Goal: Task Accomplishment & Management: Complete application form

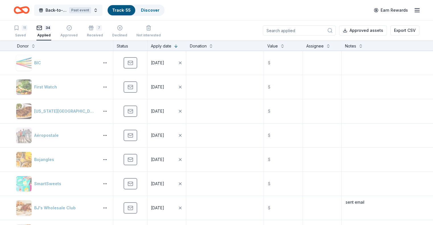
click at [67, 12] on span "Back-to-School Bingo Fundraiser" at bounding box center [56, 10] width 21 height 7
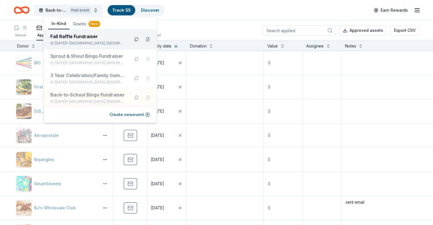
click at [68, 37] on div "Fall Raffle Fundraiser" at bounding box center [87, 36] width 75 height 7
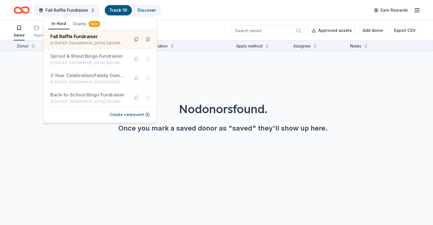
click at [189, 14] on div "Fall Raffle Fundraiser Track · 10 Discover Earn Rewards" at bounding box center [217, 9] width 406 height 13
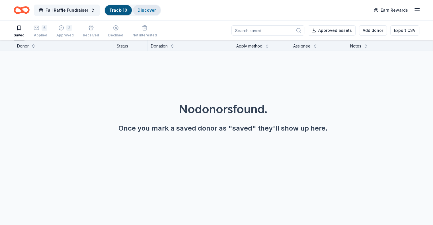
click at [156, 12] on link "Discover" at bounding box center [146, 10] width 18 height 5
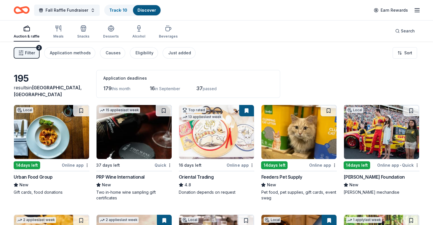
click at [35, 54] on span "Filter" at bounding box center [30, 53] width 10 height 7
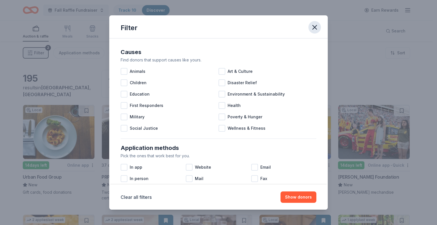
click at [314, 26] on icon "button" at bounding box center [315, 27] width 8 height 8
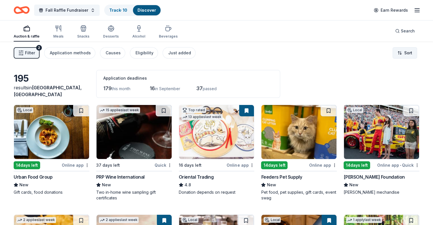
click at [399, 52] on html "Fall Raffle Fundraiser Track · 10 Discover Earn Rewards Auction & raffle Meals …" at bounding box center [216, 112] width 433 height 225
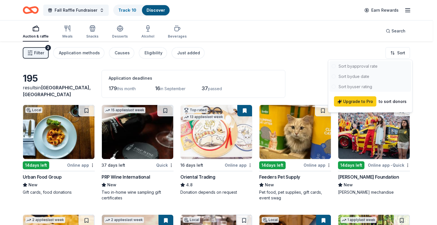
click at [303, 62] on html "Fall Raffle Fundraiser Track · 10 Discover Earn Rewards Auction & raffle Meals …" at bounding box center [218, 112] width 437 height 225
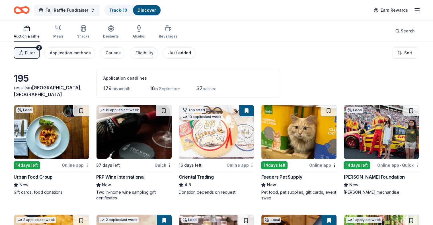
click at [190, 51] on div "Just added" at bounding box center [179, 53] width 23 height 7
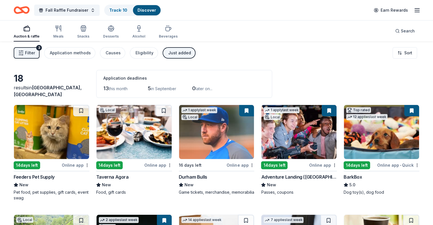
click at [35, 53] on span "Filter" at bounding box center [30, 53] width 10 height 7
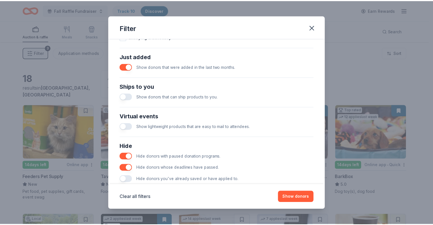
scroll to position [228, 0]
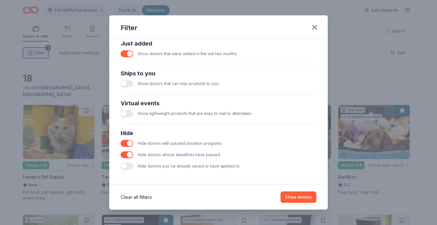
click at [132, 166] on button "button" at bounding box center [127, 166] width 13 height 7
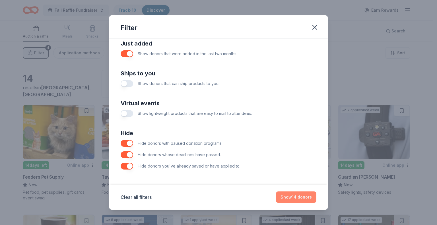
click at [283, 199] on button "Show 14 donors" at bounding box center [296, 197] width 40 height 11
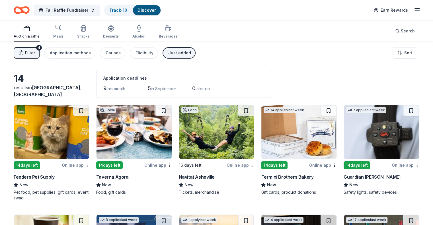
click at [124, 136] on img at bounding box center [133, 132] width 75 height 54
click at [203, 129] on img at bounding box center [216, 132] width 75 height 54
click at [244, 108] on button at bounding box center [246, 110] width 16 height 11
click at [244, 109] on button at bounding box center [246, 110] width 15 height 11
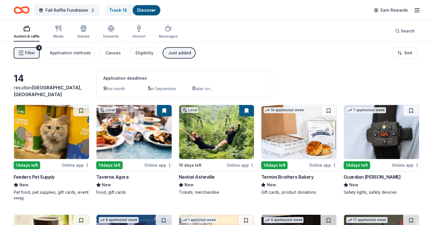
click at [244, 112] on button at bounding box center [246, 110] width 15 height 11
click at [231, 121] on img at bounding box center [216, 132] width 75 height 54
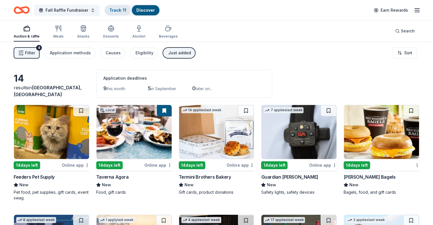
click at [123, 9] on link "Track · 11" at bounding box center [117, 10] width 17 height 5
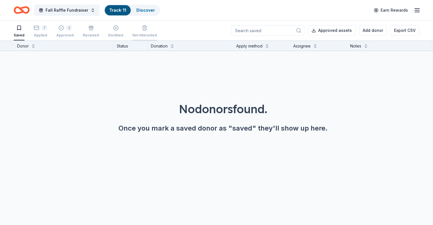
click at [147, 28] on icon "button" at bounding box center [145, 28] width 6 height 6
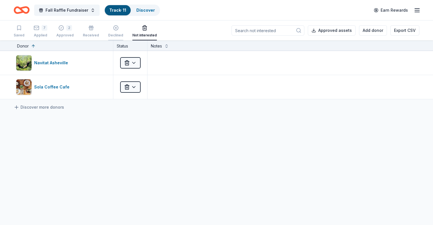
click at [116, 27] on line "button" at bounding box center [115, 27] width 1 height 1
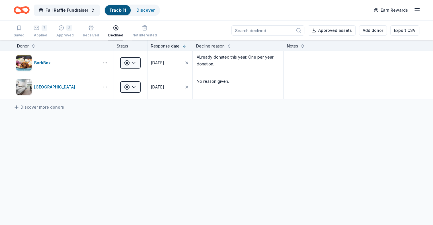
click at [147, 27] on div "button" at bounding box center [144, 28] width 24 height 6
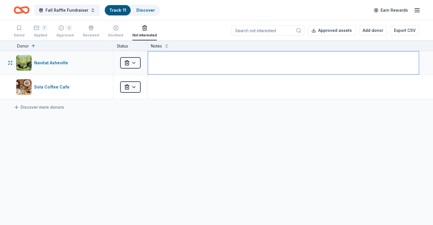
click at [200, 66] on textarea at bounding box center [283, 63] width 271 height 23
type textarea "only for Western NC."
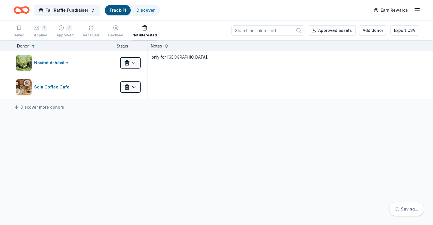
click at [172, 123] on div "Navitat Asheville Not interested only for Western NC. Sola Coffee Cafe Not inte…" at bounding box center [216, 128] width 433 height 155
click at [123, 33] on div "Declined" at bounding box center [115, 31] width 15 height 13
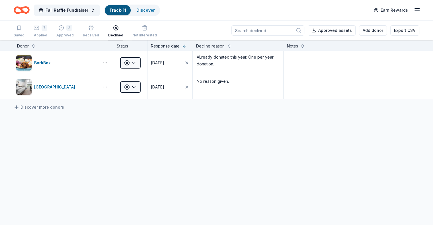
click at [151, 31] on div "Not interested" at bounding box center [144, 31] width 24 height 13
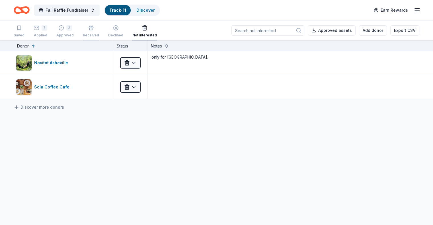
click at [94, 29] on icon "button" at bounding box center [91, 28] width 6 height 6
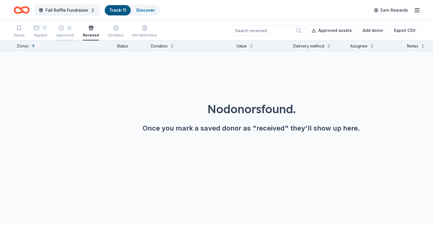
click at [72, 29] on div "2" at bounding box center [69, 28] width 6 height 6
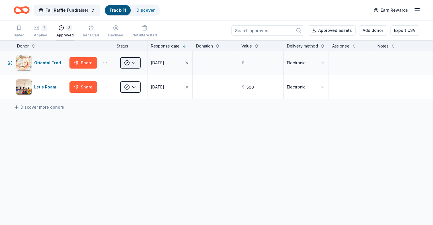
click at [143, 69] on html "Fall Raffle Fundraiser Track · 11 Discover Earn Rewards Saved 7 Applied 2 Appro…" at bounding box center [216, 112] width 433 height 225
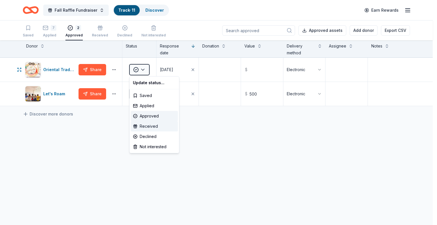
click at [147, 126] on div "Received" at bounding box center [154, 126] width 47 height 10
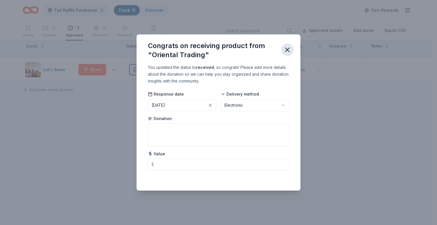
click at [288, 48] on icon "button" at bounding box center [287, 50] width 8 height 8
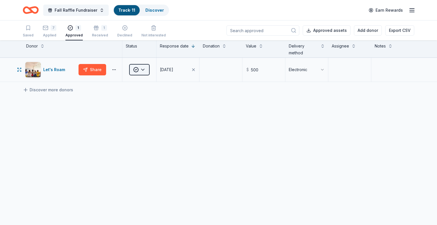
click at [142, 72] on html "Fall Raffle Fundraiser Track · 11 Discover Earn Rewards Saved 7 Applied 1 Appro…" at bounding box center [218, 112] width 437 height 225
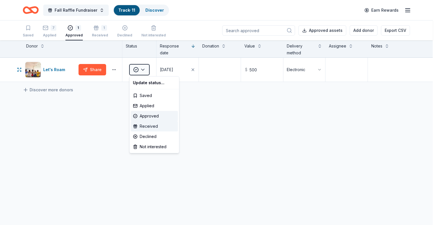
click at [145, 123] on div "Received" at bounding box center [154, 126] width 47 height 10
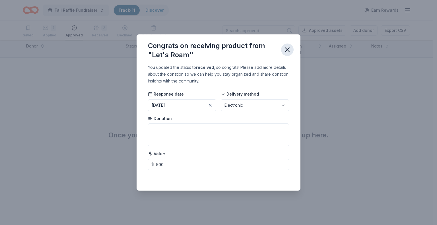
click at [287, 49] on icon "button" at bounding box center [287, 50] width 4 height 4
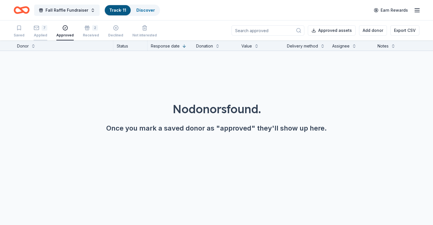
click at [47, 32] on div "7 Applied" at bounding box center [41, 31] width 14 height 13
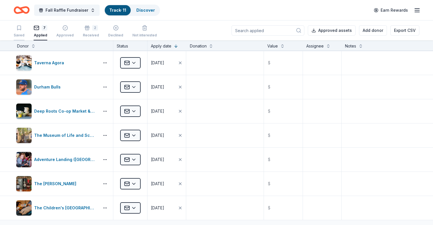
click at [24, 32] on div "Saved" at bounding box center [19, 31] width 11 height 13
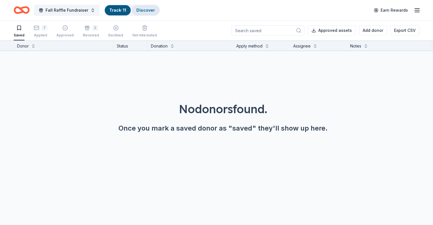
click at [151, 10] on link "Discover" at bounding box center [145, 10] width 18 height 5
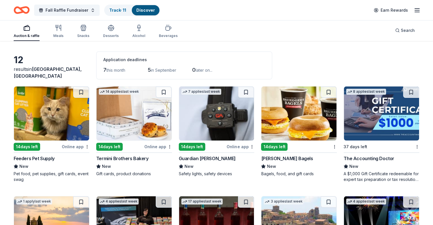
scroll to position [28, 0]
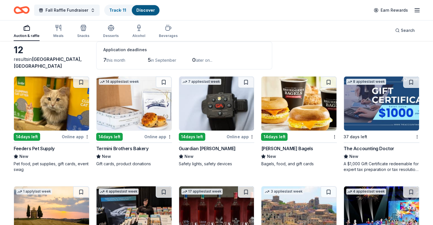
click at [121, 118] on img at bounding box center [133, 104] width 75 height 54
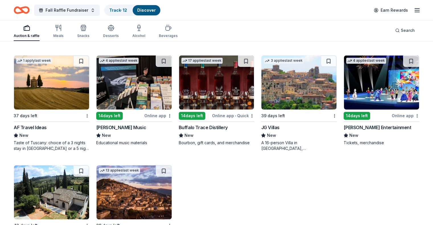
scroll to position [149, 0]
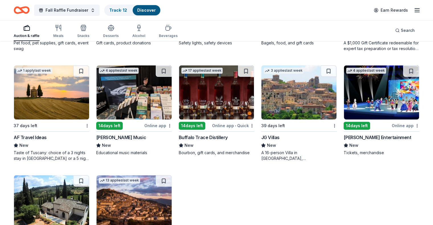
click at [379, 93] on img at bounding box center [381, 92] width 75 height 54
click at [201, 101] on img at bounding box center [216, 92] width 75 height 54
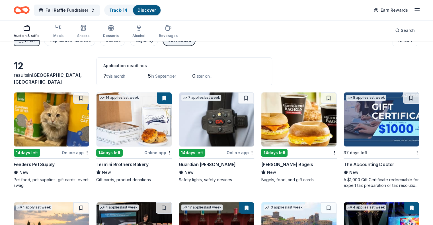
scroll to position [7, 0]
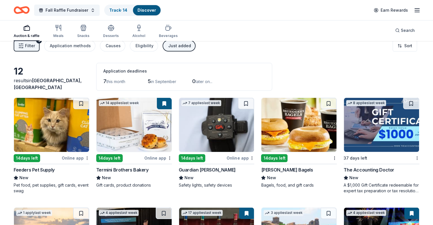
click at [352, 121] on img at bounding box center [381, 125] width 75 height 54
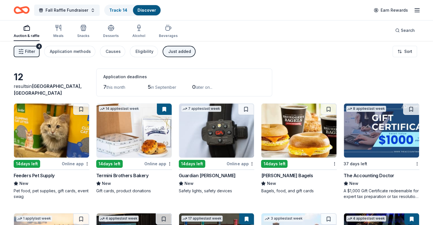
scroll to position [0, 0]
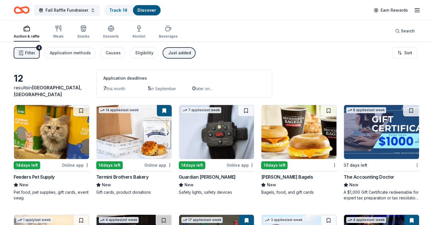
click at [182, 56] on div "Just added" at bounding box center [179, 53] width 23 height 7
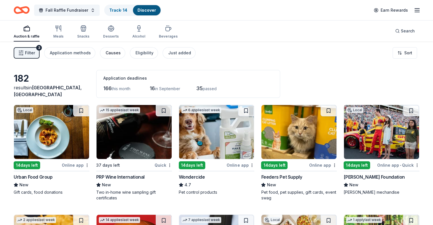
click at [117, 50] on div "Causes" at bounding box center [113, 53] width 15 height 7
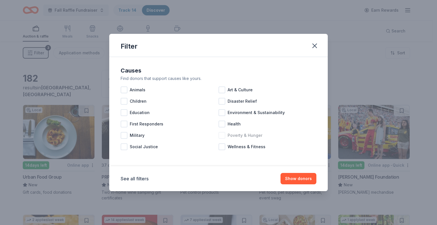
click at [221, 135] on div at bounding box center [222, 135] width 7 height 7
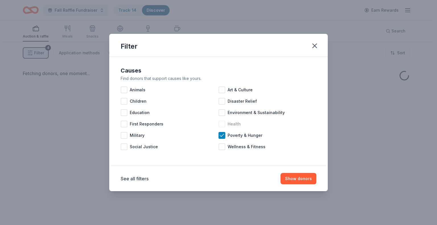
click at [221, 123] on div at bounding box center [222, 124] width 7 height 7
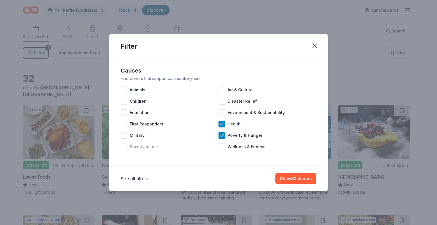
click at [126, 147] on div at bounding box center [124, 146] width 7 height 7
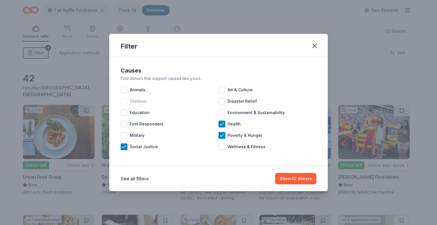
click at [126, 101] on div at bounding box center [124, 101] width 7 height 7
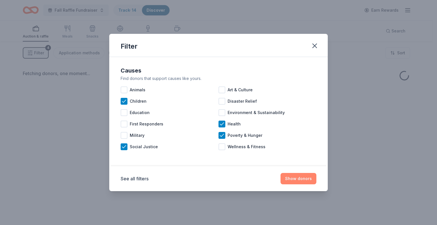
click at [291, 179] on button "Show donors" at bounding box center [299, 178] width 36 height 11
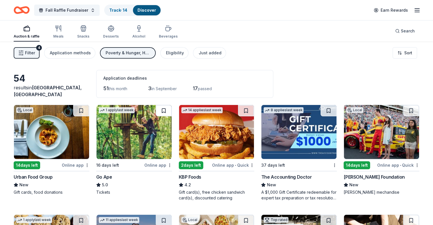
click at [165, 110] on button at bounding box center [164, 110] width 16 height 11
click at [165, 110] on button at bounding box center [164, 110] width 15 height 11
click at [166, 112] on button at bounding box center [164, 110] width 15 height 11
click at [59, 133] on img at bounding box center [51, 132] width 75 height 54
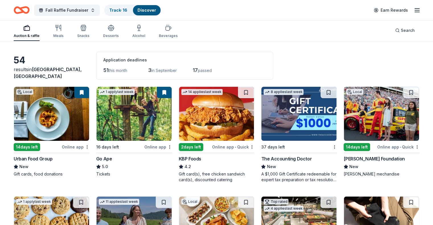
scroll to position [28, 0]
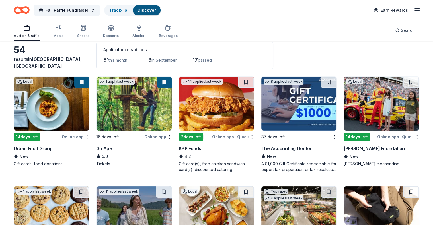
click at [213, 115] on img at bounding box center [216, 104] width 75 height 54
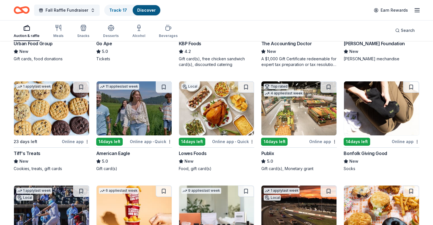
scroll to position [142, 0]
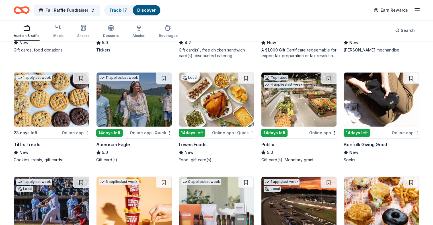
click at [60, 103] on img at bounding box center [51, 100] width 75 height 54
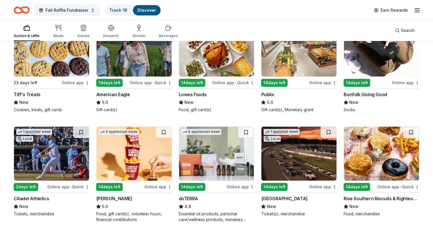
scroll to position [228, 0]
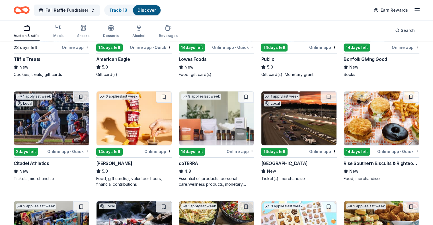
click at [56, 123] on img at bounding box center [51, 118] width 75 height 54
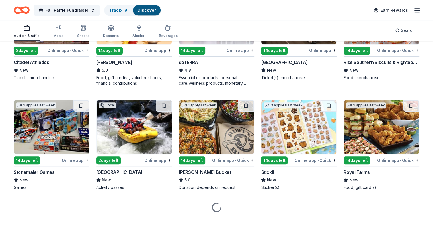
scroll to position [339, 0]
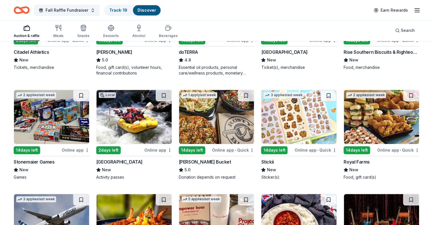
click at [138, 126] on img at bounding box center [133, 117] width 75 height 54
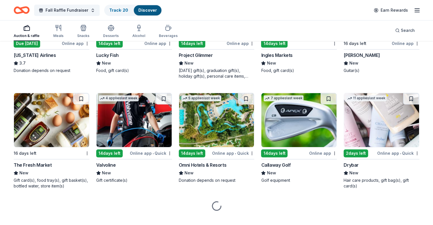
scroll to position [558, 0]
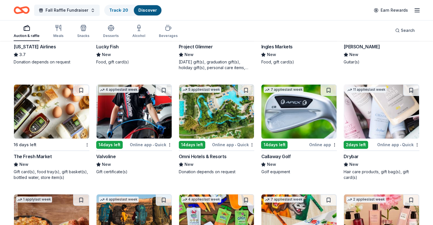
click at [376, 104] on img at bounding box center [381, 112] width 75 height 54
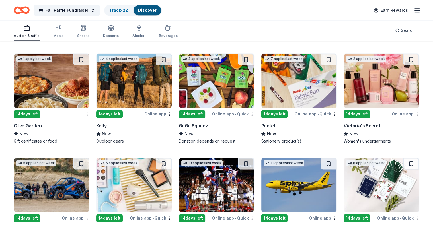
scroll to position [701, 0]
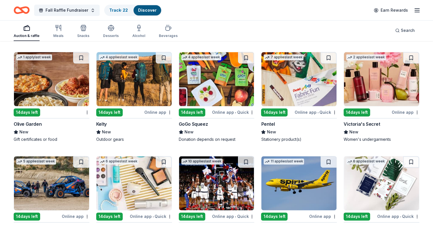
click at [59, 85] on img at bounding box center [51, 79] width 75 height 54
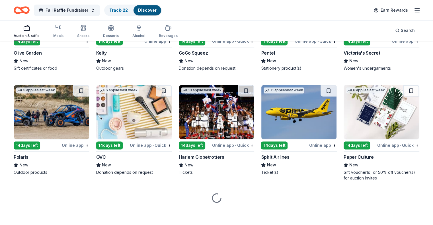
scroll to position [772, 0]
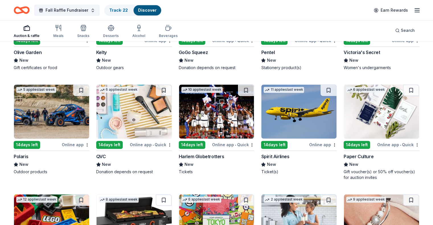
click at [211, 121] on img at bounding box center [216, 112] width 75 height 54
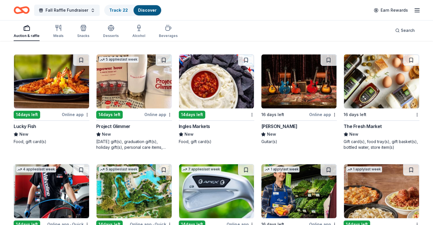
scroll to position [481, 0]
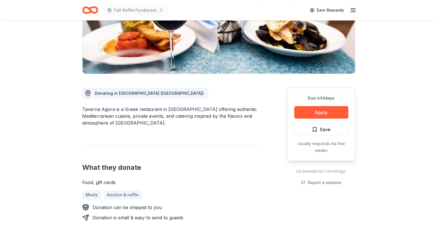
scroll to position [114, 0]
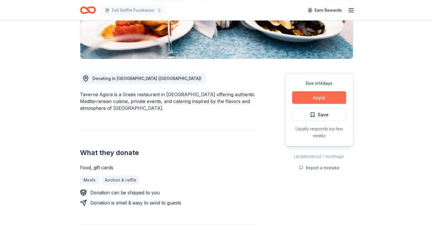
click at [302, 97] on button "Apply" at bounding box center [319, 97] width 54 height 13
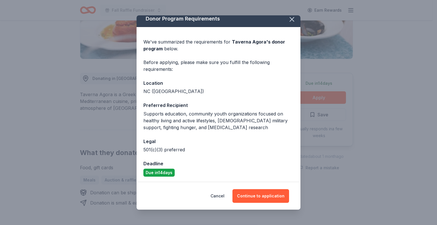
scroll to position [5, 0]
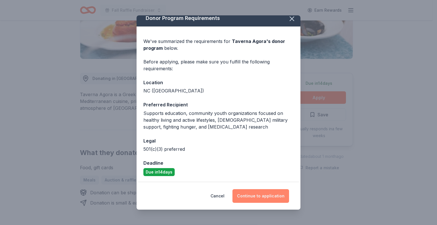
click at [258, 197] on button "Continue to application" at bounding box center [261, 196] width 57 height 14
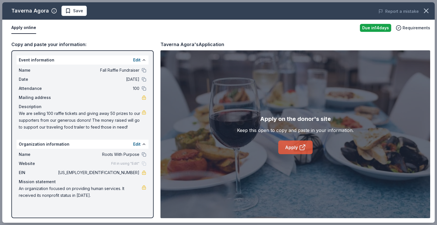
click at [295, 146] on link "Apply" at bounding box center [295, 148] width 34 height 14
click at [65, 11] on span "Save" at bounding box center [74, 10] width 18 height 7
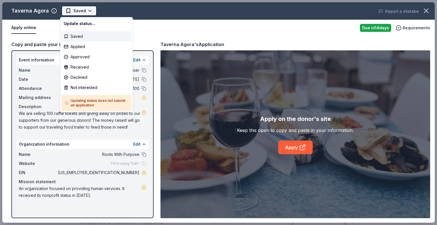
click at [68, 10] on html "Fall Raffle Fundraiser Earn Rewards Due in 14 days Share Taverna Agora New Shar…" at bounding box center [218, 112] width 437 height 225
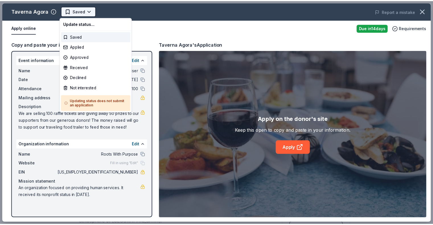
scroll to position [0, 0]
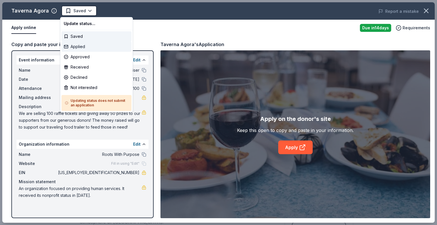
click at [72, 48] on div "Applied" at bounding box center [96, 47] width 70 height 10
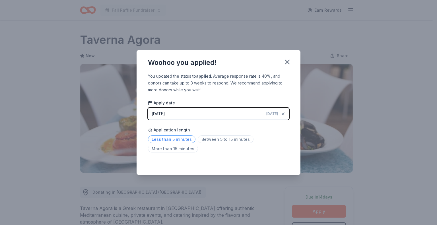
click at [170, 139] on span "Less than 5 minutes" at bounding box center [172, 139] width 48 height 8
click at [289, 61] on icon "button" at bounding box center [287, 62] width 4 height 4
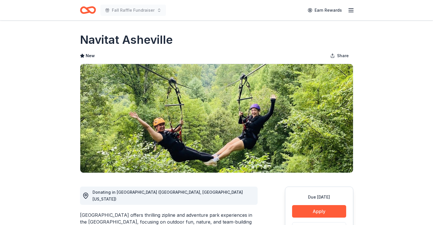
scroll to position [85, 0]
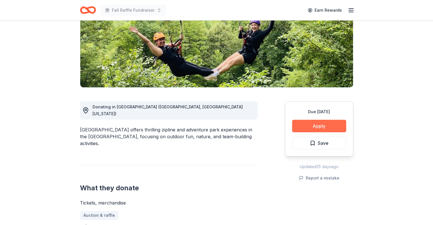
click at [312, 127] on button "Apply" at bounding box center [319, 126] width 54 height 13
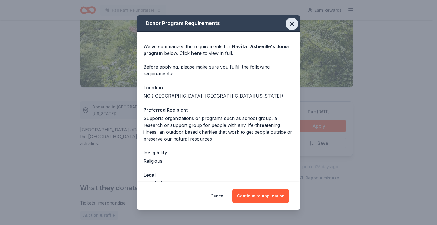
click at [288, 22] on icon "button" at bounding box center [292, 24] width 8 height 8
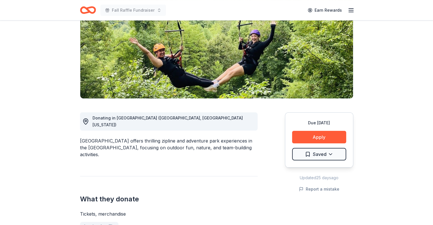
scroll to position [114, 0]
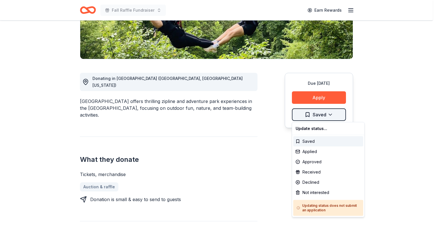
click at [307, 192] on div "Not interested" at bounding box center [328, 193] width 70 height 10
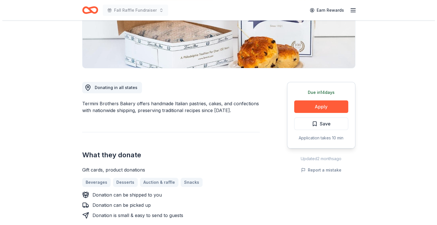
scroll to position [114, 0]
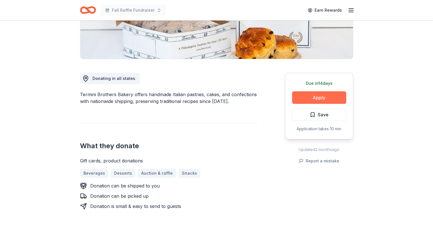
click at [316, 97] on button "Apply" at bounding box center [319, 97] width 54 height 13
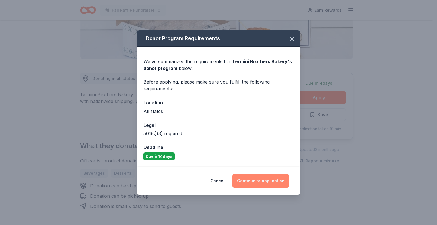
click at [255, 181] on button "Continue to application" at bounding box center [261, 181] width 57 height 14
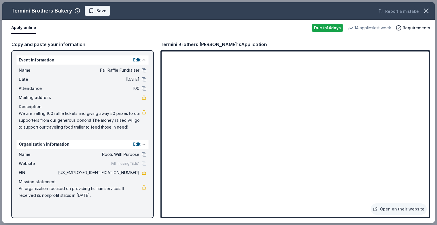
click at [91, 10] on span "Save" at bounding box center [98, 10] width 18 height 7
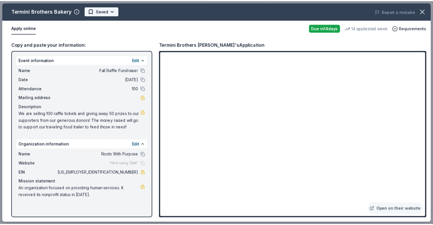
scroll to position [0, 0]
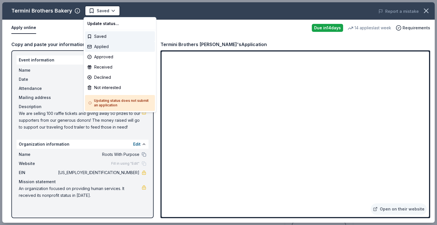
click at [101, 44] on div "Applied" at bounding box center [120, 47] width 70 height 10
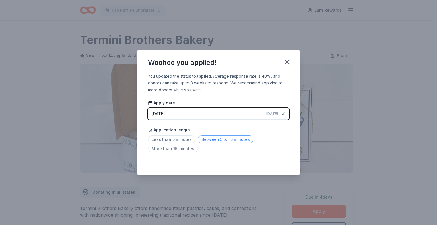
click at [200, 140] on span "Between 5 to 15 minutes" at bounding box center [226, 139] width 56 height 8
click at [288, 60] on icon "button" at bounding box center [287, 62] width 8 height 8
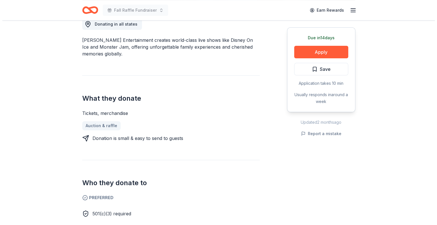
scroll to position [171, 0]
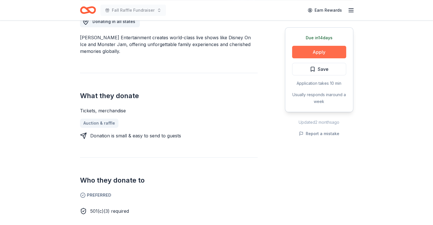
click at [310, 52] on button "Apply" at bounding box center [319, 52] width 54 height 13
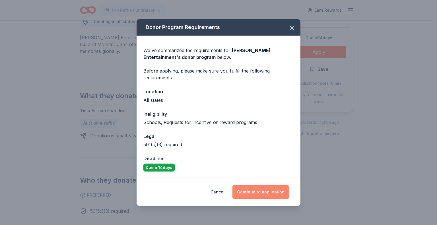
click at [249, 192] on button "Continue to application" at bounding box center [261, 192] width 57 height 14
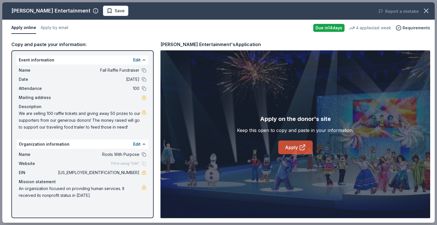
click at [290, 146] on link "Apply" at bounding box center [295, 148] width 34 height 14
click at [115, 13] on span "Save" at bounding box center [120, 10] width 10 height 7
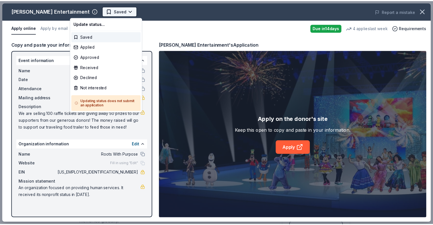
scroll to position [0, 0]
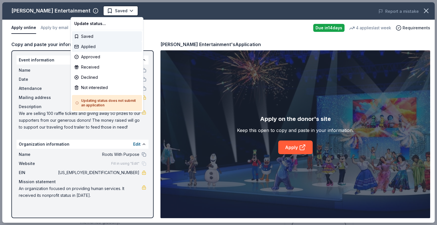
click at [87, 43] on div "Applied" at bounding box center [107, 47] width 70 height 10
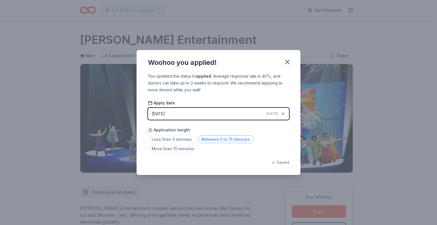
click at [232, 137] on span "Between 5 to 15 minutes" at bounding box center [226, 139] width 56 height 8
click at [287, 60] on icon "button" at bounding box center [287, 62] width 8 height 8
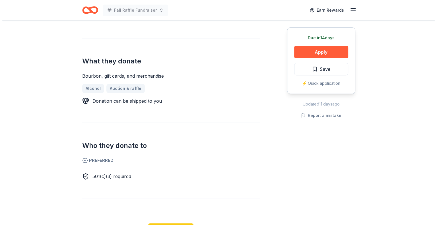
scroll to position [228, 0]
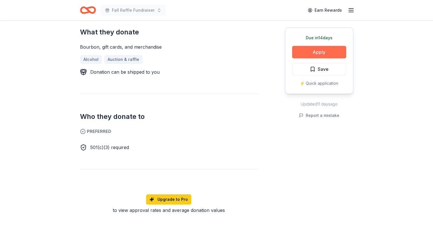
click at [301, 50] on button "Apply" at bounding box center [319, 52] width 54 height 13
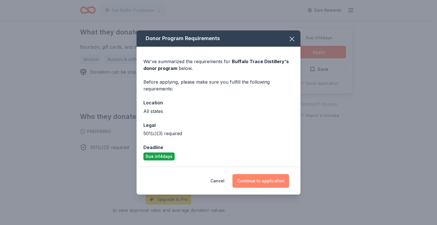
click at [248, 181] on button "Continue to application" at bounding box center [261, 181] width 57 height 14
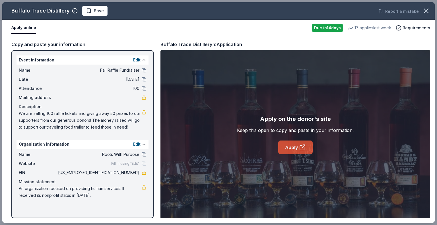
click at [288, 148] on link "Apply" at bounding box center [295, 148] width 34 height 14
click at [91, 12] on span "Save" at bounding box center [95, 10] width 18 height 7
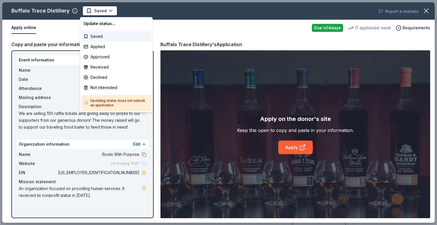
click at [86, 12] on html "Fall Raffle Fundraiser Earn Rewards Due in 14 days Share Buffalo Trace Distille…" at bounding box center [218, 112] width 437 height 225
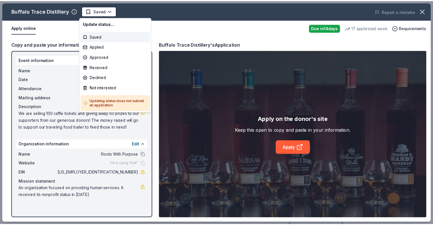
scroll to position [0, 0]
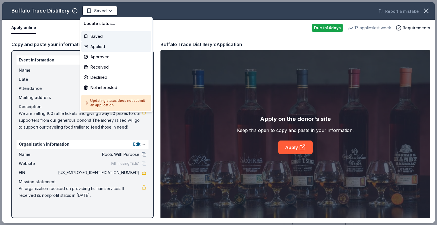
click at [93, 45] on div "Applied" at bounding box center [116, 47] width 70 height 10
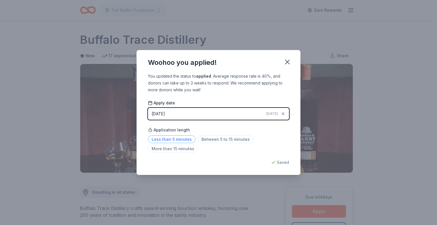
click at [173, 137] on span "Less than 5 minutes" at bounding box center [172, 139] width 48 height 8
click at [286, 61] on icon "button" at bounding box center [287, 62] width 4 height 4
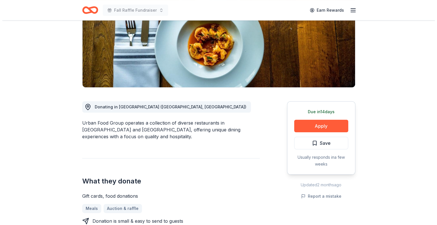
scroll to position [85, 0]
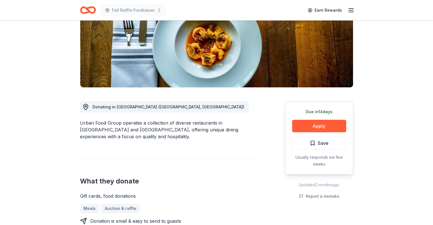
click at [310, 126] on button "Apply" at bounding box center [319, 126] width 54 height 13
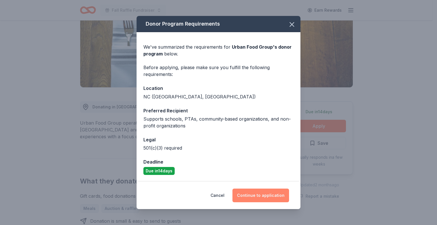
click at [258, 195] on button "Continue to application" at bounding box center [261, 196] width 57 height 14
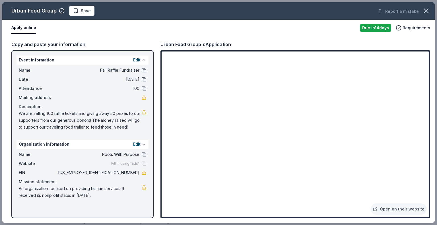
click at [143, 78] on button at bounding box center [144, 79] width 5 height 5
click at [83, 14] on span "Save" at bounding box center [86, 10] width 10 height 7
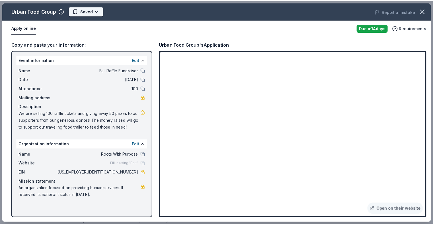
scroll to position [0, 0]
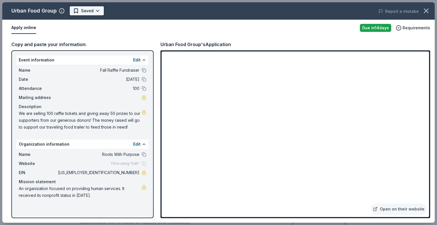
click at [83, 12] on html "Fall Raffle Fundraiser Earn Rewards Due [DATE] Share Urban Food Group New Share…" at bounding box center [218, 112] width 437 height 225
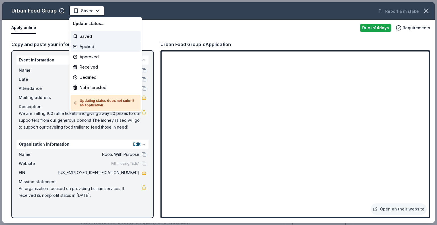
click at [82, 46] on div "Applied" at bounding box center [106, 47] width 70 height 10
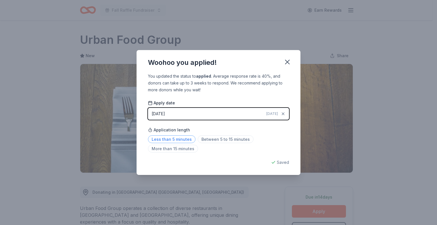
click at [168, 139] on span "Less than 5 minutes" at bounding box center [172, 139] width 48 height 8
click at [286, 59] on icon "button" at bounding box center [287, 62] width 8 height 8
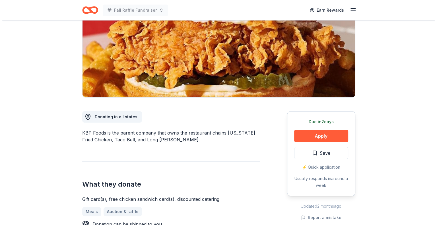
scroll to position [85, 0]
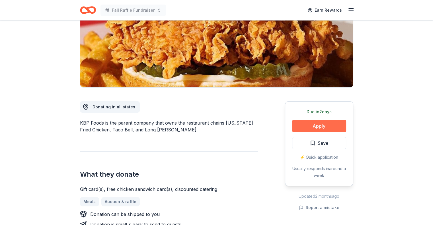
click at [311, 124] on button "Apply" at bounding box center [319, 126] width 54 height 13
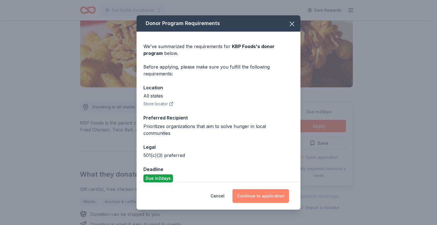
click at [258, 194] on button "Continue to application" at bounding box center [261, 196] width 57 height 14
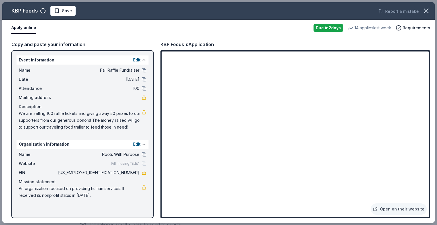
click at [59, 12] on span "Save" at bounding box center [63, 10] width 18 height 7
click at [63, 14] on html "Fall Raffle Fundraiser Earn Rewards Due [DATE] Share KBP Foods 4.2 • 5 reviews …" at bounding box center [218, 27] width 437 height 225
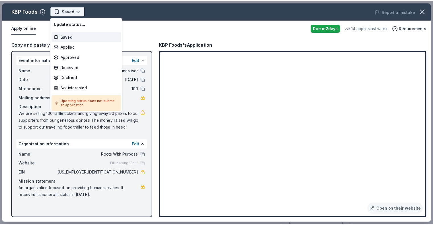
scroll to position [0, 0]
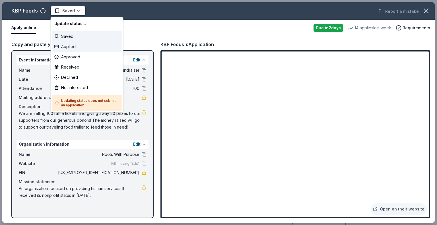
click at [63, 43] on div "Applied" at bounding box center [87, 47] width 70 height 10
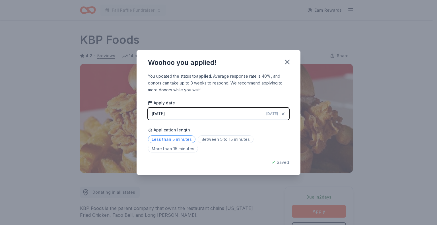
click at [175, 137] on span "Less than 5 minutes" at bounding box center [172, 139] width 48 height 8
click at [288, 61] on icon "button" at bounding box center [287, 62] width 4 height 4
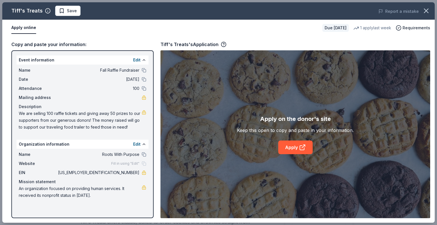
scroll to position [85, 0]
drag, startPoint x: 0, startPoint y: 0, endPoint x: 287, endPoint y: 145, distance: 321.4
click at [287, 145] on link "Apply" at bounding box center [295, 148] width 34 height 14
click at [71, 12] on span "Save" at bounding box center [72, 10] width 10 height 7
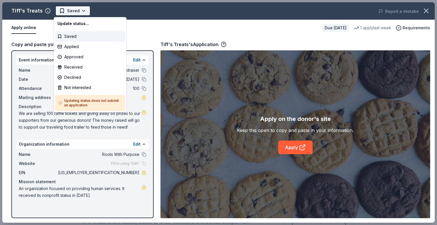
click at [70, 12] on html "Fall Raffle Fundraiser Earn Rewards Due [DATE] Share Tiff's Treats New • 2 revi…" at bounding box center [218, 112] width 437 height 225
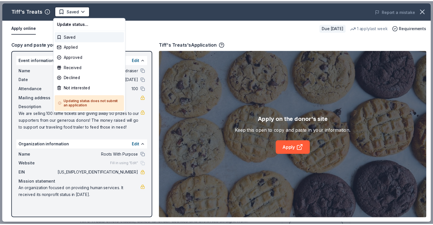
scroll to position [0, 0]
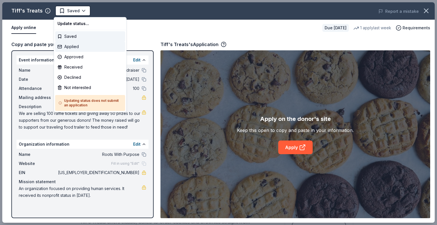
click at [68, 45] on div "Applied" at bounding box center [90, 47] width 70 height 10
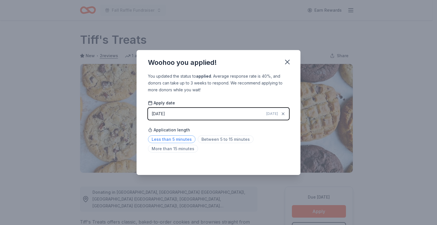
click at [165, 138] on span "Less than 5 minutes" at bounding box center [172, 139] width 48 height 8
click at [286, 59] on icon "button" at bounding box center [287, 62] width 8 height 8
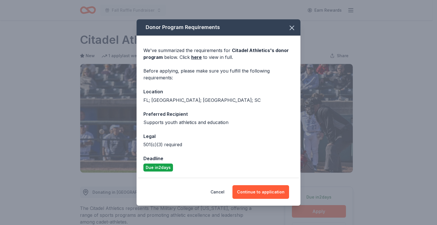
scroll to position [85, 0]
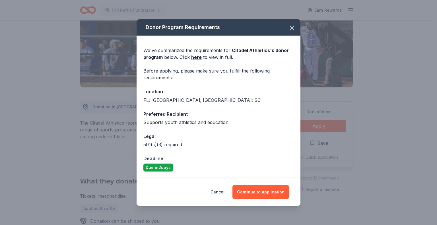
click at [248, 193] on button "Continue to application" at bounding box center [261, 192] width 57 height 14
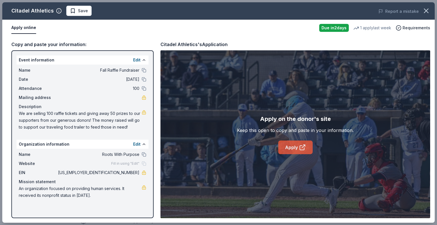
click at [291, 145] on link "Apply" at bounding box center [295, 148] width 34 height 14
click at [72, 10] on span "Save" at bounding box center [79, 10] width 18 height 7
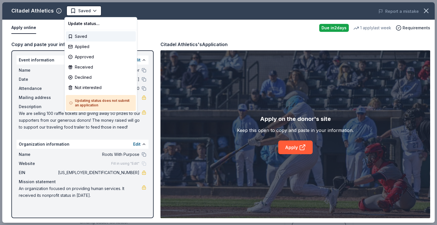
scroll to position [0, 0]
click at [72, 10] on html "Fall Raffle Fundraiser Earn Rewards Due [DATE] Share Citadel Athletics New 1 ap…" at bounding box center [218, 112] width 437 height 225
click at [79, 45] on div "Applied" at bounding box center [101, 47] width 70 height 10
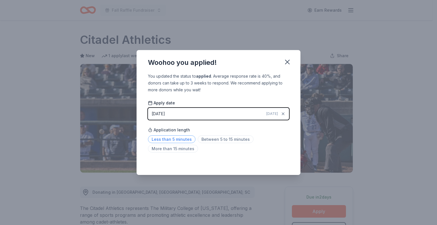
click at [160, 139] on span "Less than 5 minutes" at bounding box center [172, 139] width 48 height 8
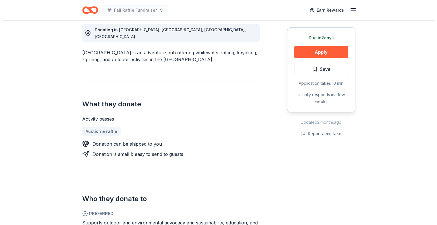
scroll to position [171, 0]
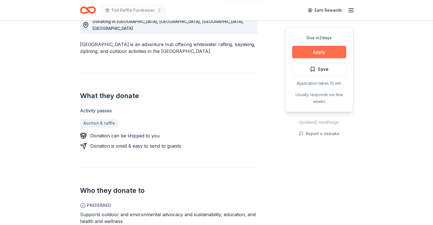
click at [297, 51] on button "Apply" at bounding box center [319, 52] width 54 height 13
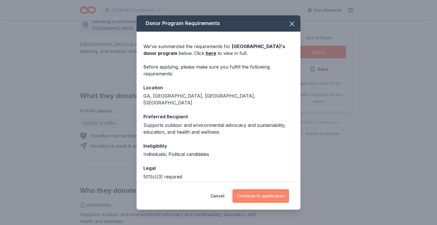
click at [248, 192] on button "Continue to application" at bounding box center [261, 196] width 57 height 14
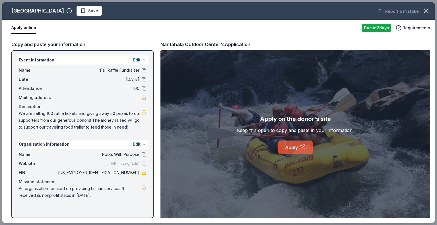
click at [289, 148] on link "Apply" at bounding box center [295, 148] width 34 height 14
click at [288, 147] on link "Apply" at bounding box center [295, 148] width 34 height 14
drag, startPoint x: 66, startPoint y: 12, endPoint x: 71, endPoint y: 12, distance: 4.3
click at [64, 12] on div "[GEOGRAPHIC_DATA]" at bounding box center [37, 10] width 53 height 9
click at [72, 11] on icon "button" at bounding box center [69, 11] width 6 height 6
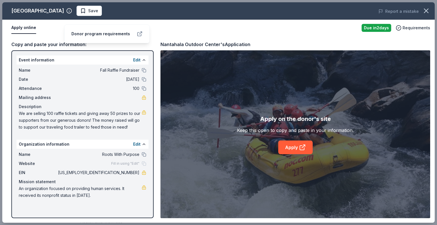
click at [140, 31] on icon at bounding box center [140, 34] width 6 height 6
click at [98, 10] on span "Save" at bounding box center [93, 10] width 10 height 7
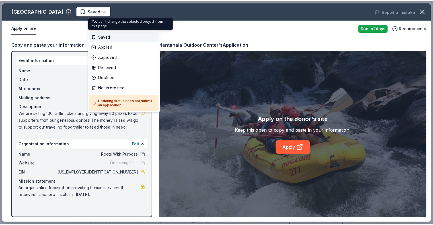
scroll to position [0, 0]
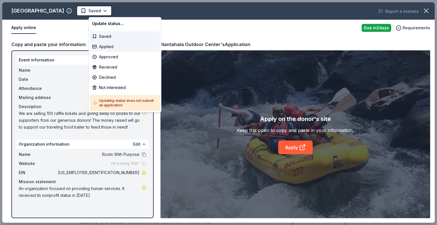
click at [101, 43] on div "Applied" at bounding box center [125, 47] width 70 height 10
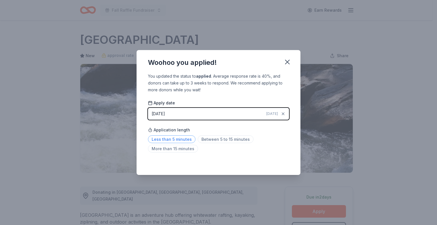
click at [186, 137] on span "Less than 5 minutes" at bounding box center [172, 139] width 48 height 8
click at [282, 61] on button "button" at bounding box center [287, 62] width 13 height 13
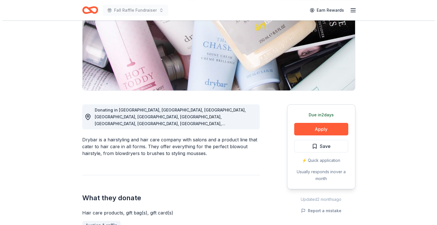
scroll to position [85, 0]
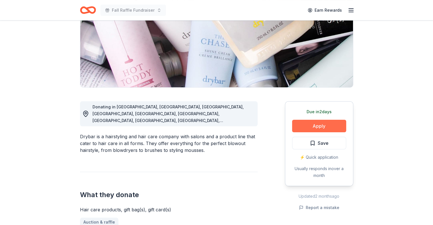
click at [314, 122] on button "Apply" at bounding box center [319, 126] width 54 height 13
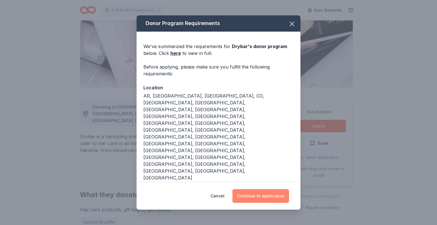
click at [265, 197] on button "Continue to application" at bounding box center [261, 196] width 57 height 14
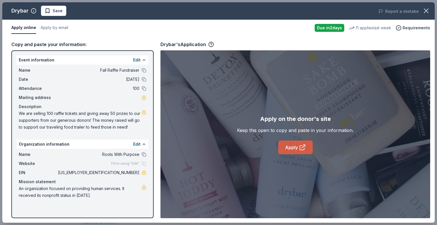
click at [294, 148] on link "Apply" at bounding box center [295, 148] width 34 height 14
click at [55, 13] on span "Save" at bounding box center [58, 10] width 10 height 7
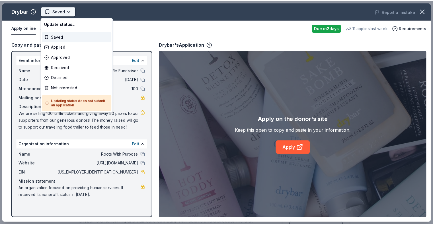
scroll to position [0, 0]
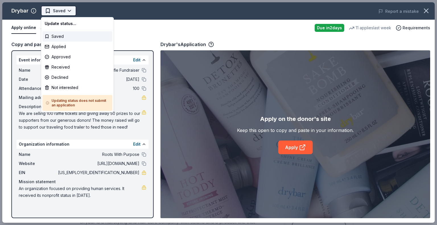
click at [55, 11] on html "Fall Raffle Fundraiser Earn Rewards Due in 2 days Share Drybar New 11 applies l…" at bounding box center [218, 112] width 437 height 225
click at [55, 79] on div "Declined" at bounding box center [77, 77] width 70 height 10
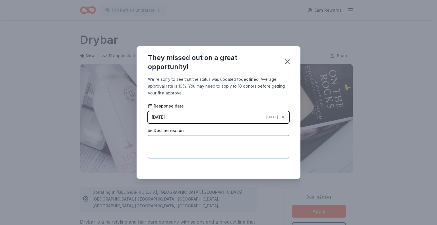
click at [173, 140] on textarea at bounding box center [218, 146] width 141 height 23
type textarea "Needs 12 weeks lead time. Save for next event!"
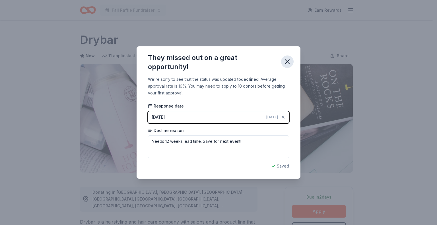
click at [287, 63] on icon "button" at bounding box center [287, 62] width 8 height 8
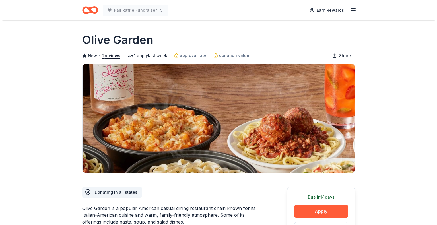
scroll to position [57, 0]
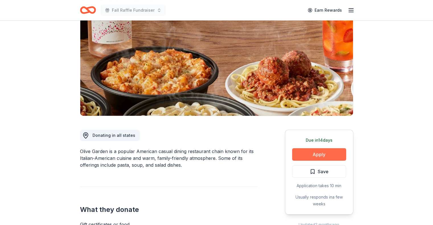
click at [304, 152] on button "Apply" at bounding box center [319, 154] width 54 height 13
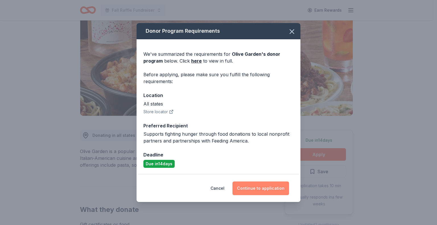
click at [257, 189] on button "Continue to application" at bounding box center [261, 189] width 57 height 14
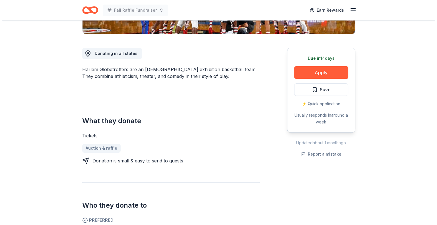
scroll to position [142, 0]
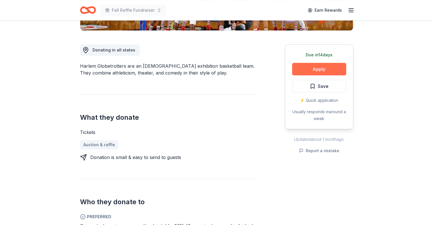
click at [302, 71] on button "Apply" at bounding box center [319, 69] width 54 height 13
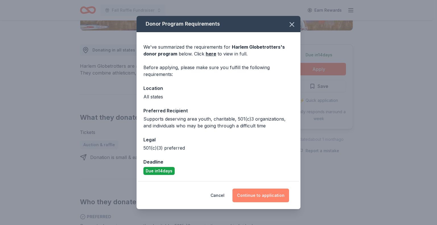
click at [250, 196] on button "Continue to application" at bounding box center [261, 196] width 57 height 14
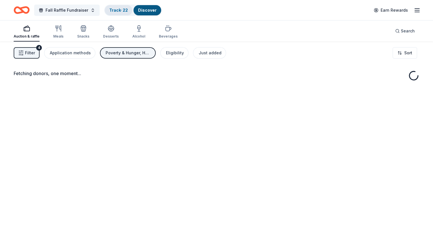
click at [119, 9] on link "Track · 22" at bounding box center [118, 10] width 18 height 5
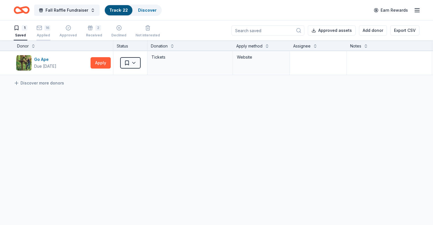
click at [42, 29] on rect "button" at bounding box center [39, 28] width 5 height 4
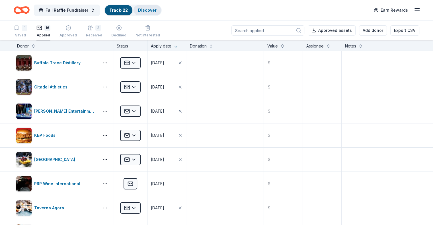
click at [157, 9] on link "Discover" at bounding box center [147, 10] width 18 height 5
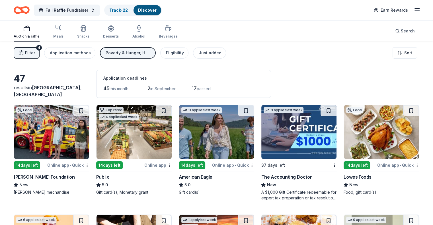
click at [124, 52] on div "Poverty & Hunger, Health, Social Justice, Children" at bounding box center [129, 53] width 46 height 7
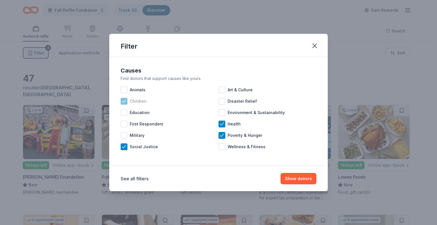
click at [128, 99] on div "Children" at bounding box center [170, 101] width 98 height 11
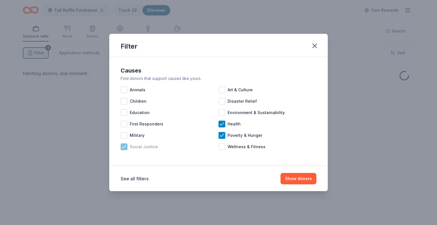
click at [126, 149] on icon at bounding box center [124, 147] width 6 height 6
drag, startPoint x: 221, startPoint y: 125, endPoint x: 222, endPoint y: 134, distance: 9.5
click at [221, 125] on icon at bounding box center [222, 124] width 4 height 3
click at [222, 135] on icon at bounding box center [222, 135] width 4 height 3
click at [295, 180] on button "Show donors" at bounding box center [299, 178] width 36 height 11
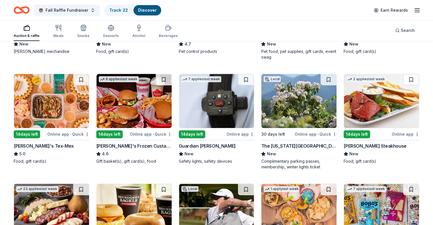
scroll to position [142, 0]
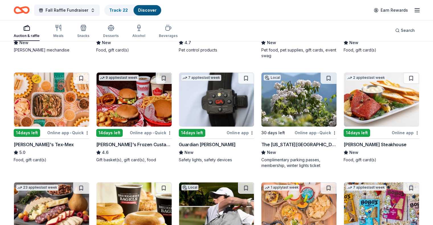
click at [118, 101] on img at bounding box center [133, 100] width 75 height 54
click at [48, 110] on img at bounding box center [51, 100] width 75 height 54
click at [283, 101] on img at bounding box center [298, 100] width 75 height 54
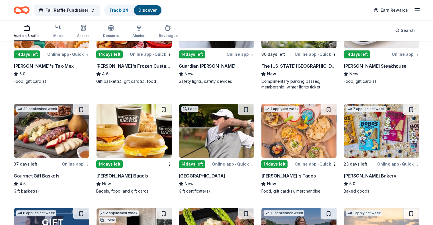
scroll to position [228, 0]
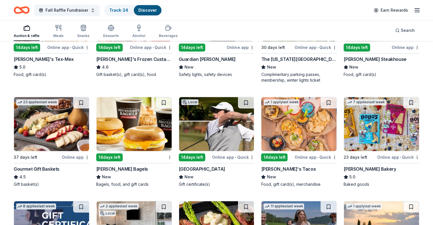
click at [209, 135] on img at bounding box center [216, 124] width 75 height 54
click at [278, 125] on img at bounding box center [298, 124] width 75 height 54
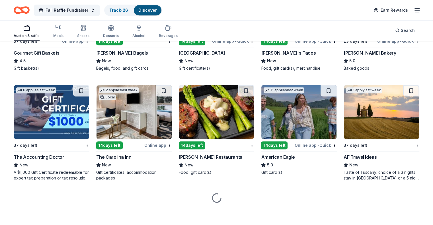
scroll to position [345, 0]
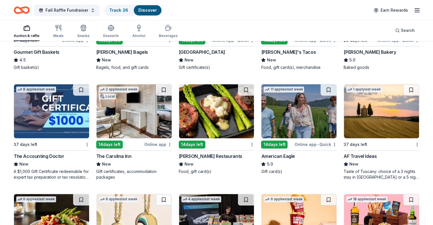
click at [144, 104] on img at bounding box center [133, 111] width 75 height 54
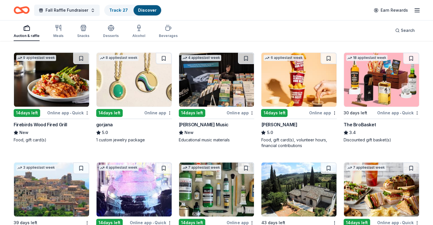
scroll to position [487, 0]
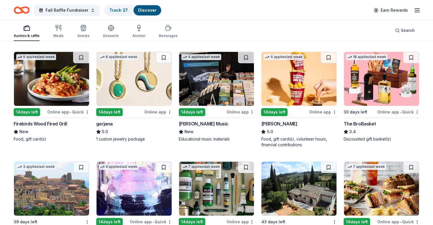
click at [379, 82] on img at bounding box center [381, 79] width 75 height 54
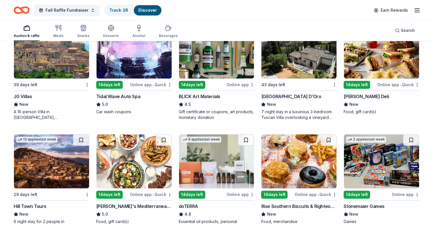
scroll to position [678, 0]
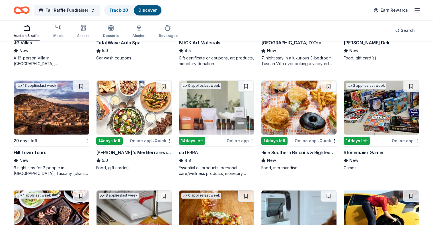
click at [123, 110] on img at bounding box center [133, 108] width 75 height 54
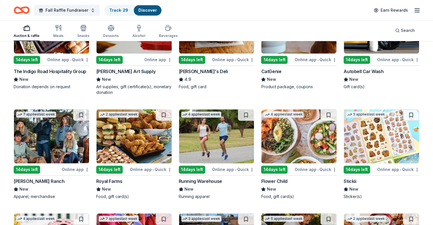
scroll to position [869, 0]
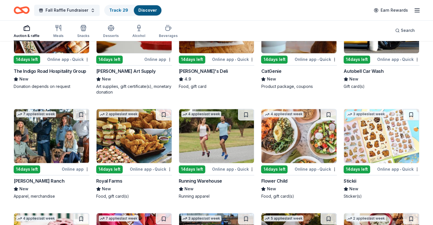
click at [72, 146] on img at bounding box center [51, 136] width 75 height 54
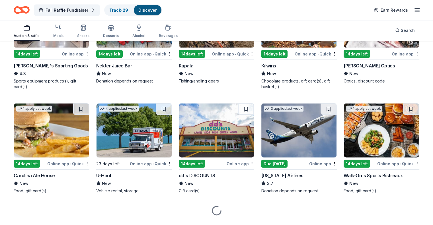
scroll to position [1212, 0]
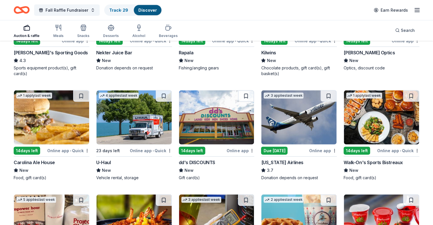
click at [49, 117] on img at bounding box center [51, 118] width 75 height 54
click at [83, 95] on button at bounding box center [81, 96] width 16 height 11
click at [87, 94] on button at bounding box center [81, 96] width 15 height 11
click at [125, 8] on link "Track · 30" at bounding box center [118, 10] width 19 height 5
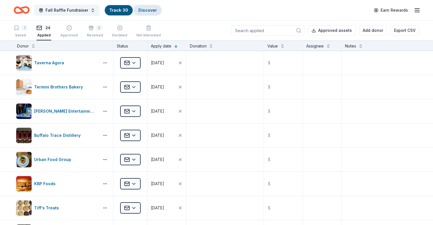
click at [157, 10] on link "Discover" at bounding box center [147, 10] width 18 height 5
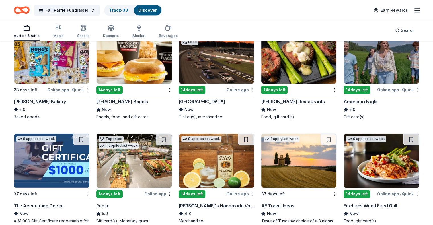
scroll to position [313, 0]
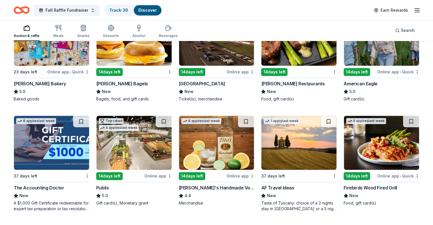
click at [216, 143] on img at bounding box center [216, 143] width 75 height 54
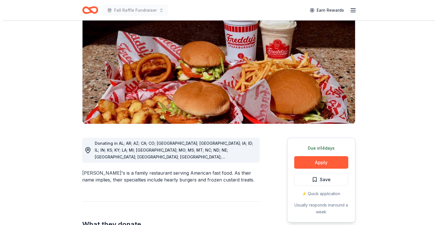
scroll to position [85, 0]
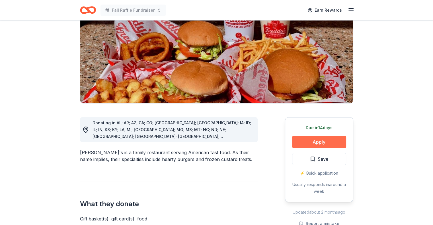
click at [301, 136] on button "Apply" at bounding box center [319, 142] width 54 height 13
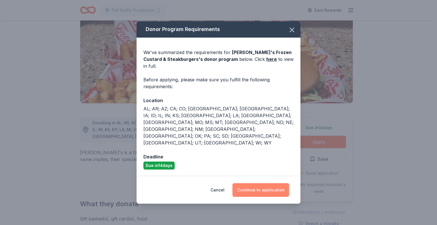
click at [265, 183] on button "Continue to application" at bounding box center [261, 190] width 57 height 14
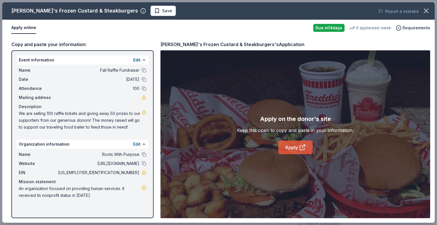
click at [284, 145] on link "Apply" at bounding box center [295, 148] width 34 height 14
click at [151, 11] on button "Save" at bounding box center [163, 11] width 25 height 10
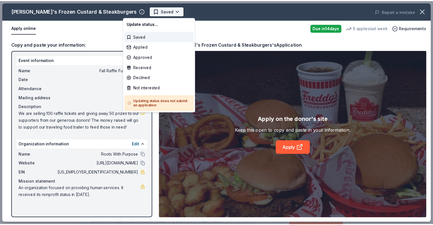
scroll to position [0, 0]
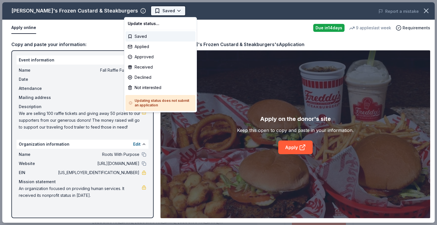
click at [131, 12] on body "Fall Raffle Fundraiser Earn Rewards Due in 14 days Share Freddy's Frozen Custar…" at bounding box center [216, 112] width 433 height 225
click at [136, 44] on div "Applied" at bounding box center [161, 47] width 70 height 10
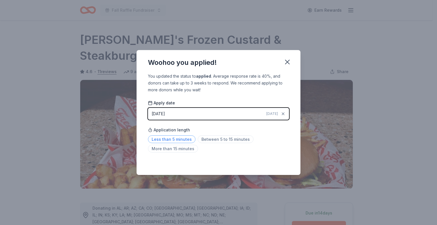
click at [181, 137] on span "Less than 5 minutes" at bounding box center [172, 139] width 48 height 8
click at [288, 63] on icon "button" at bounding box center [287, 62] width 8 height 8
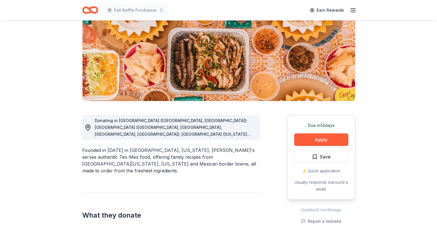
scroll to position [85, 0]
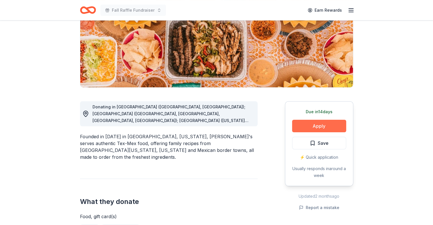
click at [303, 122] on button "Apply" at bounding box center [319, 126] width 54 height 13
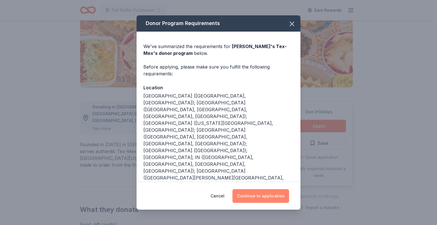
click at [246, 192] on button "Continue to application" at bounding box center [261, 196] width 57 height 14
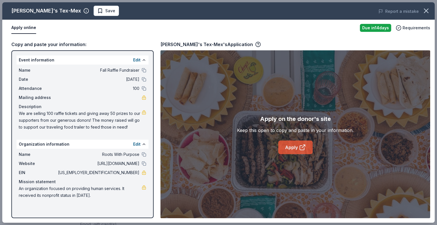
click at [287, 149] on link "Apply" at bounding box center [295, 148] width 34 height 14
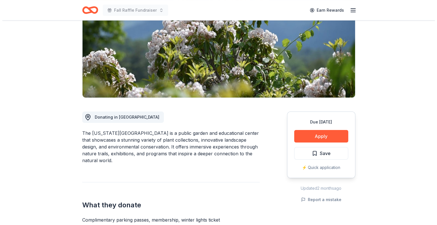
scroll to position [85, 0]
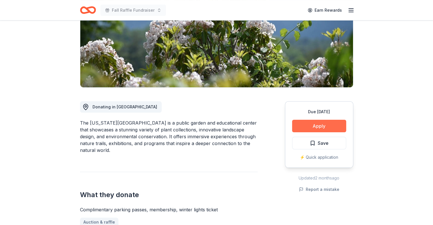
click at [305, 124] on button "Apply" at bounding box center [319, 126] width 54 height 13
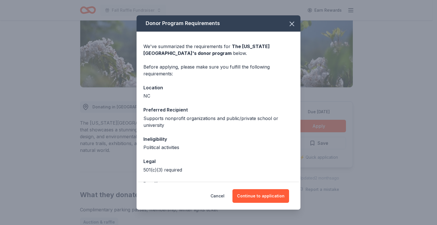
scroll to position [20, 0]
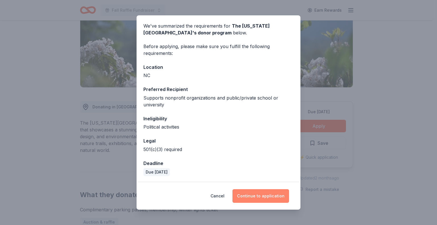
click at [250, 195] on button "Continue to application" at bounding box center [261, 196] width 57 height 14
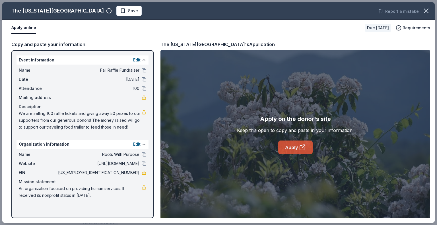
click at [286, 147] on link "Apply" at bounding box center [295, 148] width 34 height 14
click at [120, 11] on span "Save" at bounding box center [129, 10] width 18 height 7
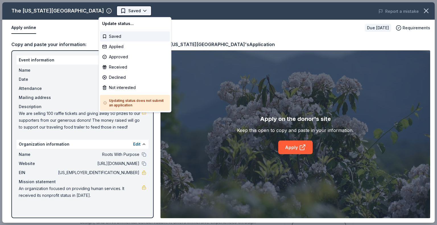
click at [112, 12] on body "Fall Raffle Fundraiser Earn Rewards Due [DATE] Share The [US_STATE][GEOGRAPHIC_…" at bounding box center [216, 112] width 433 height 225
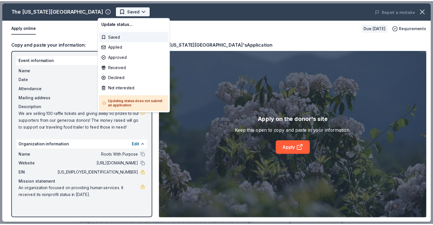
scroll to position [0, 0]
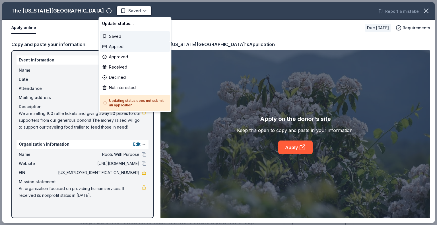
click at [109, 47] on div "Applied" at bounding box center [135, 47] width 70 height 10
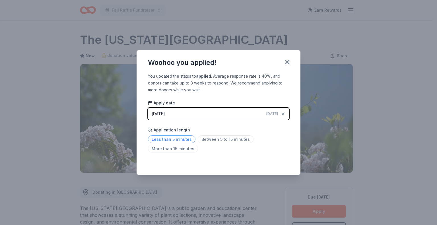
click at [171, 137] on span "Less than 5 minutes" at bounding box center [172, 139] width 48 height 8
click at [286, 63] on icon "button" at bounding box center [287, 62] width 4 height 4
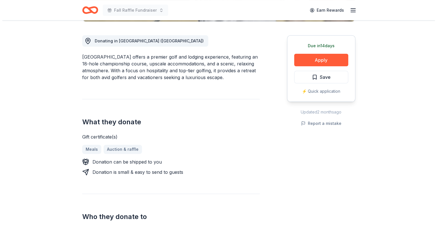
scroll to position [142, 0]
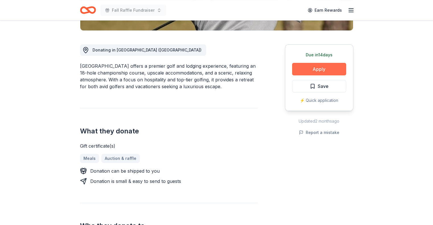
click at [303, 69] on button "Apply" at bounding box center [319, 69] width 54 height 13
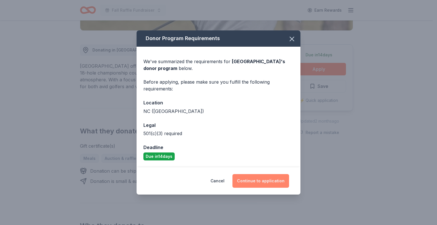
click at [249, 176] on button "Continue to application" at bounding box center [261, 181] width 57 height 14
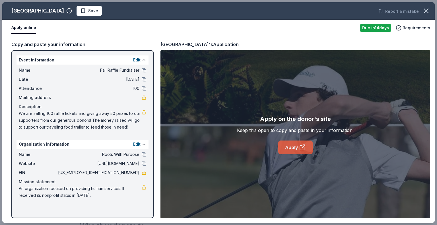
click at [287, 147] on link "Apply" at bounding box center [295, 148] width 34 height 14
click at [92, 9] on span "Save" at bounding box center [89, 10] width 18 height 7
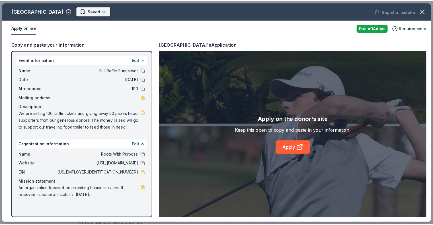
scroll to position [0, 0]
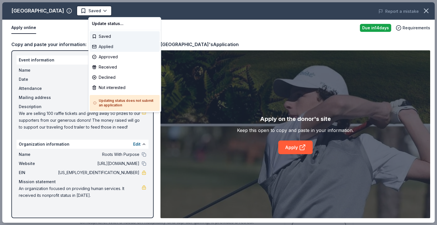
click at [96, 46] on div "Applied" at bounding box center [125, 47] width 70 height 10
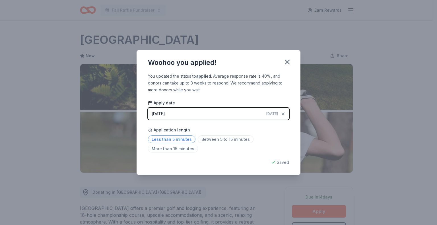
click at [175, 139] on span "Less than 5 minutes" at bounding box center [172, 139] width 48 height 8
click at [287, 63] on icon "button" at bounding box center [287, 62] width 4 height 4
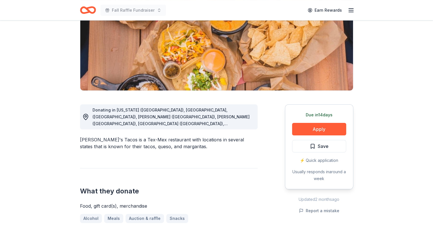
scroll to position [85, 0]
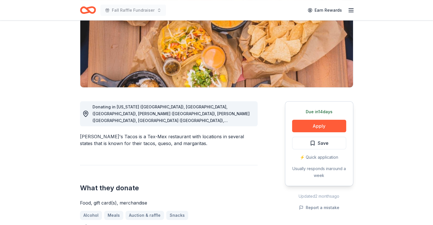
click at [194, 118] on span "Donating in Arkansas (AR), Fayetteville, (AR), Rogers (AR), Gilbert (AZ), Phoen…" at bounding box center [170, 157] width 157 height 107
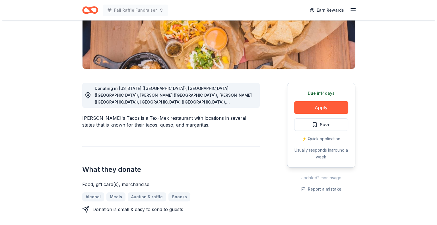
scroll to position [114, 0]
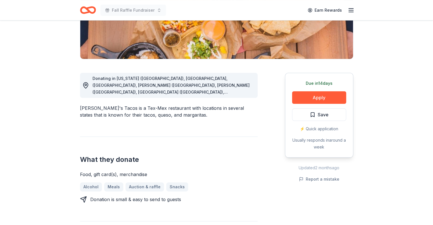
drag, startPoint x: 80, startPoint y: 108, endPoint x: 140, endPoint y: 108, distance: 60.3
click at [140, 108] on div "Torchy's Tacos is a Tex-Mex restaurant with locations in several states that is…" at bounding box center [169, 112] width 178 height 14
click at [318, 99] on button "Apply" at bounding box center [319, 97] width 54 height 13
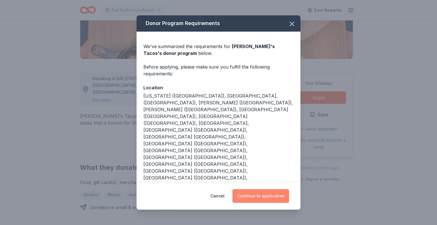
click at [249, 189] on button "Continue to application" at bounding box center [261, 196] width 57 height 14
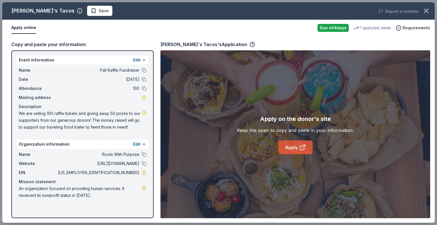
click at [300, 149] on icon at bounding box center [302, 148] width 4 height 4
click at [87, 6] on button "Save" at bounding box center [99, 11] width 25 height 10
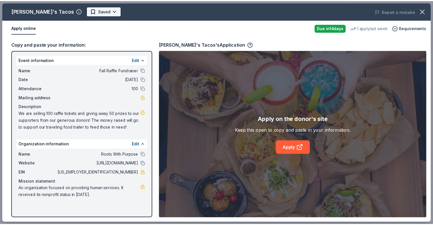
scroll to position [0, 0]
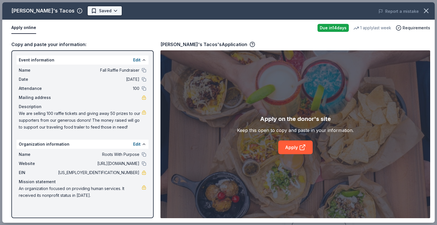
click at [78, 9] on html "Fall Raffle Fundraiser Earn Rewards Due in 14 days Share Torchy's Tacos New 1 a…" at bounding box center [218, 112] width 437 height 225
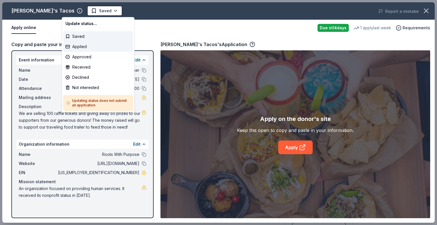
click at [81, 43] on div "Applied" at bounding box center [98, 47] width 70 height 10
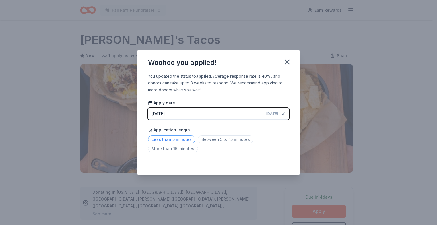
click at [179, 137] on span "Less than 5 minutes" at bounding box center [172, 139] width 48 height 8
drag, startPoint x: 288, startPoint y: 63, endPoint x: 296, endPoint y: 41, distance: 23.6
click at [288, 62] on icon "button" at bounding box center [287, 62] width 8 height 8
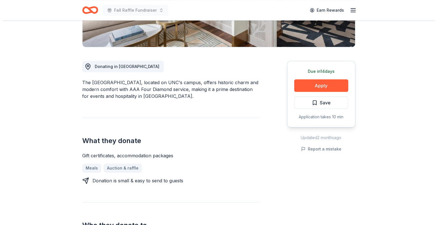
scroll to position [114, 0]
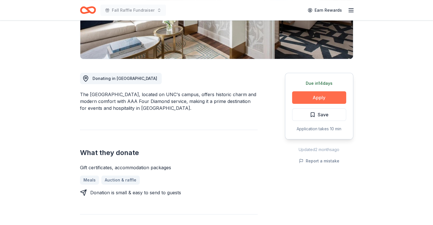
click at [310, 97] on button "Apply" at bounding box center [319, 97] width 54 height 13
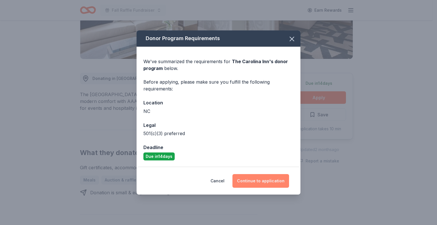
click at [259, 184] on button "Continue to application" at bounding box center [261, 181] width 57 height 14
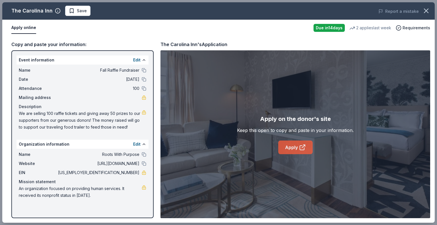
click at [293, 146] on link "Apply" at bounding box center [295, 148] width 34 height 14
click at [69, 6] on button "Save" at bounding box center [77, 11] width 25 height 10
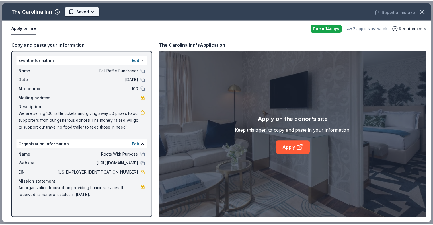
scroll to position [0, 0]
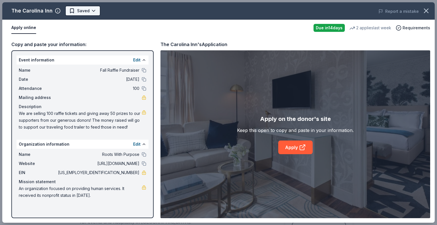
click at [74, 8] on html "Fall Raffle Fundraiser Earn Rewards Due in 14 days Share The Carolina Inn New 2…" at bounding box center [218, 112] width 437 height 225
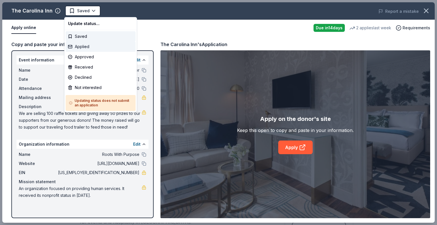
click at [82, 44] on div "Applied" at bounding box center [101, 47] width 70 height 10
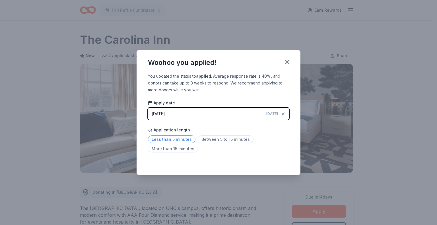
click at [166, 140] on span "Less than 5 minutes" at bounding box center [172, 139] width 48 height 8
click at [287, 63] on icon "button" at bounding box center [287, 62] width 8 height 8
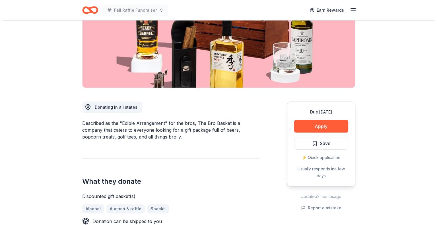
scroll to position [85, 0]
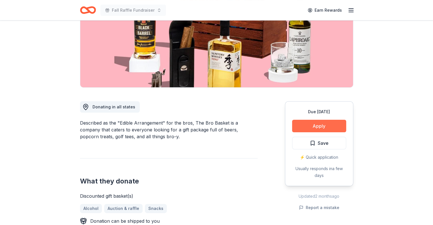
click at [305, 128] on button "Apply" at bounding box center [319, 126] width 54 height 13
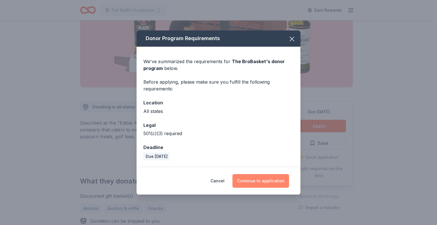
click at [252, 183] on button "Continue to application" at bounding box center [261, 181] width 57 height 14
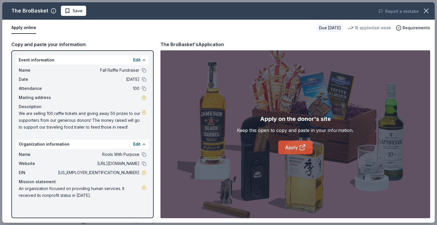
click at [292, 149] on link "Apply" at bounding box center [295, 148] width 34 height 14
click at [77, 13] on span "Save" at bounding box center [78, 10] width 10 height 7
click at [76, 14] on html "Fall Raffle Fundraiser Earn Rewards Due [DATE] Share The BroBasket 3.4 • 19 rev…" at bounding box center [218, 27] width 437 height 225
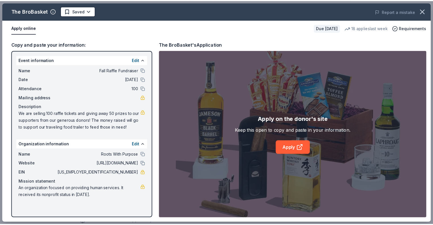
scroll to position [0, 0]
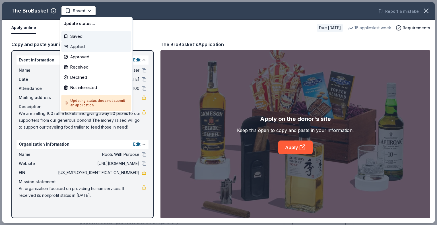
click at [76, 43] on div "Applied" at bounding box center [96, 47] width 70 height 10
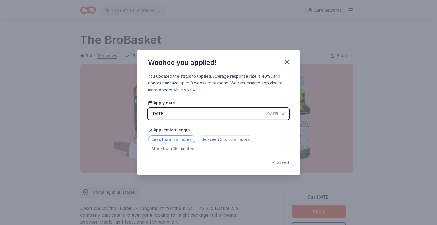
click at [177, 139] on span "Less than 5 minutes" at bounding box center [172, 139] width 48 height 8
click at [289, 60] on icon "button" at bounding box center [287, 62] width 8 height 8
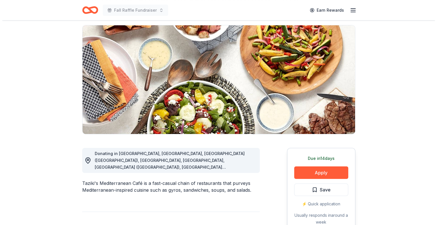
scroll to position [57, 0]
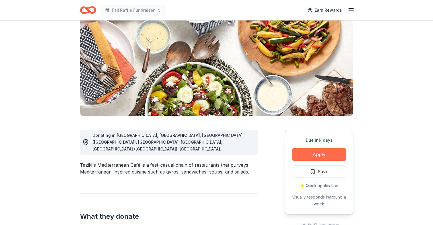
click at [306, 154] on button "Apply" at bounding box center [319, 154] width 54 height 13
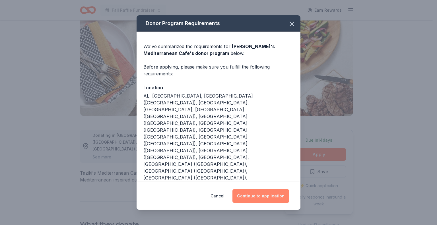
click at [258, 189] on button "Continue to application" at bounding box center [261, 196] width 57 height 14
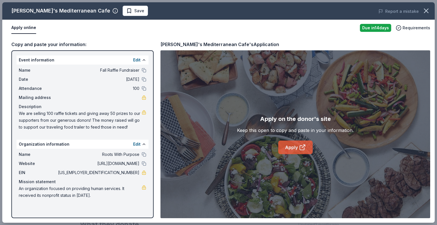
click at [292, 145] on link "Apply" at bounding box center [295, 148] width 34 height 14
click at [123, 7] on button "Save" at bounding box center [135, 11] width 25 height 10
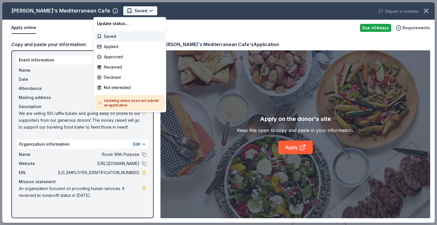
click at [109, 11] on body "Fall Raffle Fundraiser Earn Rewards Due in 14 days Share Taziki's Mediterranean…" at bounding box center [216, 112] width 433 height 225
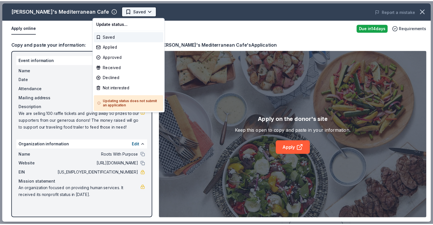
scroll to position [0, 0]
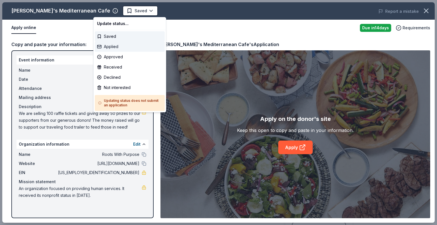
click at [111, 48] on div "Applied" at bounding box center [130, 47] width 70 height 10
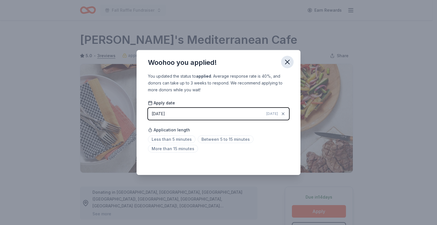
click at [289, 63] on icon "button" at bounding box center [287, 62] width 4 height 4
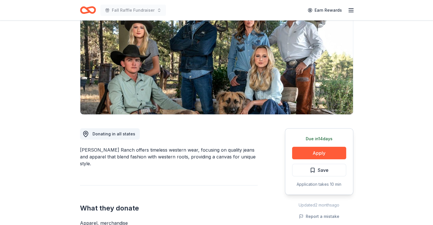
scroll to position [28, 0]
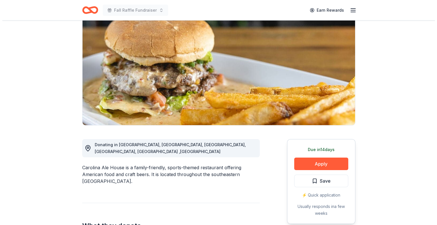
scroll to position [57, 0]
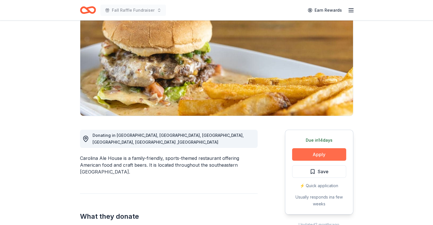
click at [315, 154] on button "Apply" at bounding box center [319, 154] width 54 height 13
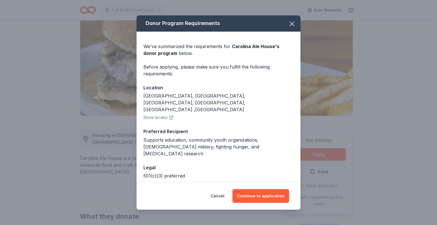
scroll to position [6, 0]
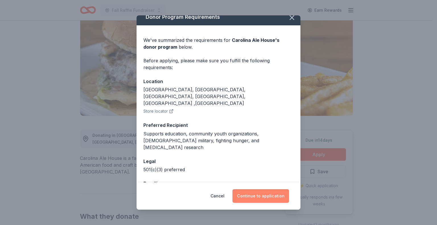
click at [253, 195] on button "Continue to application" at bounding box center [261, 196] width 57 height 14
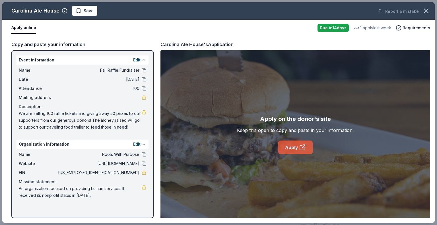
click at [283, 147] on link "Apply" at bounding box center [295, 148] width 34 height 14
click at [92, 14] on html "Fall Raffle Fundraiser Earn Rewards Due in 14 days Share Carolina Ale House New…" at bounding box center [218, 112] width 437 height 225
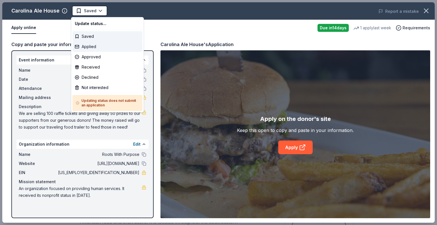
click at [85, 46] on div "Applied" at bounding box center [108, 47] width 70 height 10
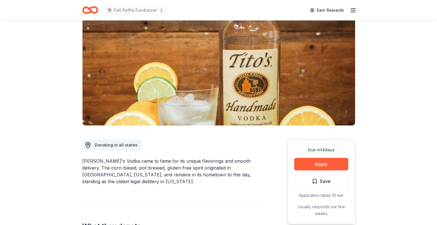
scroll to position [85, 0]
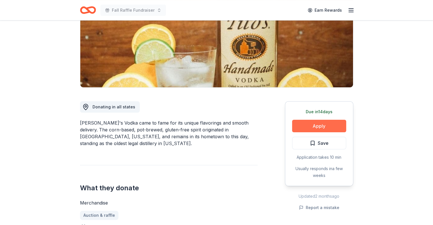
click at [310, 128] on button "Apply" at bounding box center [319, 126] width 54 height 13
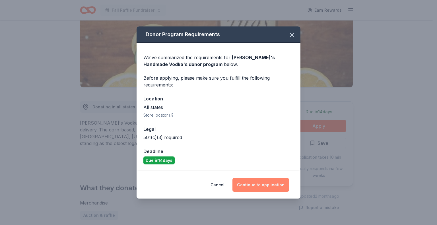
click at [261, 185] on button "Continue to application" at bounding box center [261, 185] width 57 height 14
